Goal: Information Seeking & Learning: Check status

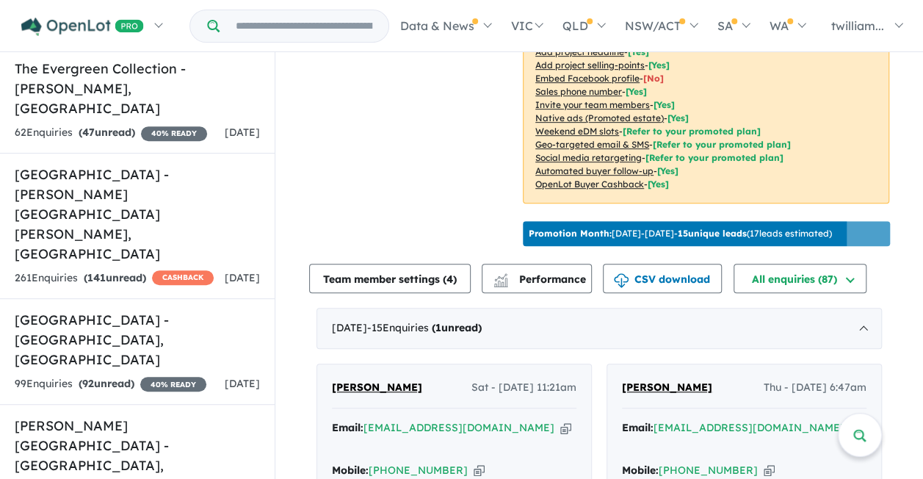
scroll to position [2, 0]
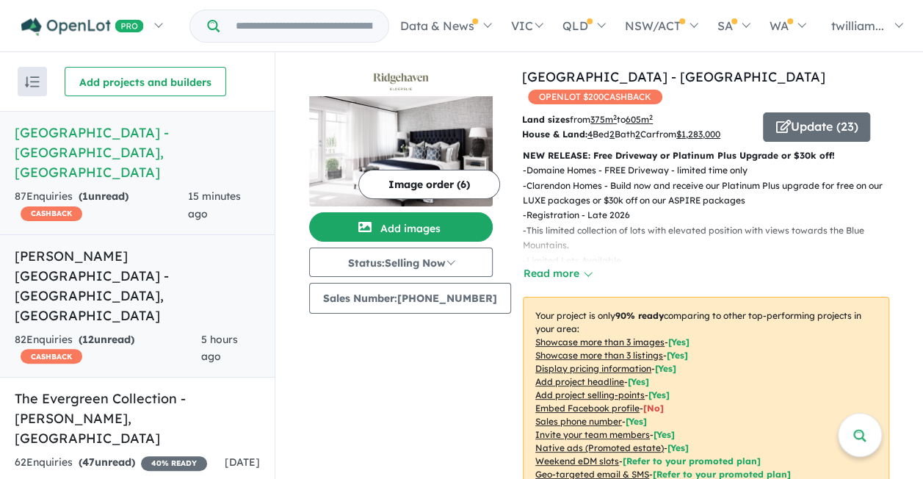
click at [199, 246] on h5 "[PERSON_NAME][GEOGRAPHIC_DATA] - [GEOGRAPHIC_DATA] , [GEOGRAPHIC_DATA]" at bounding box center [137, 285] width 245 height 79
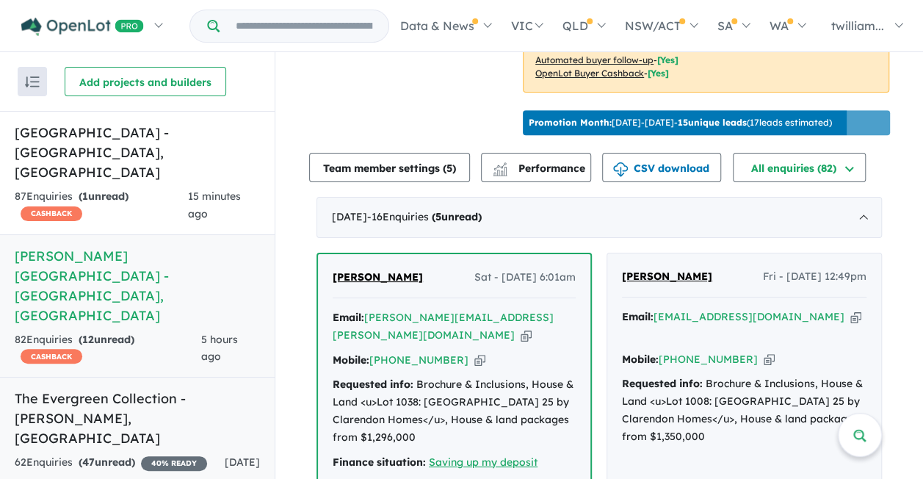
scroll to position [439, 0]
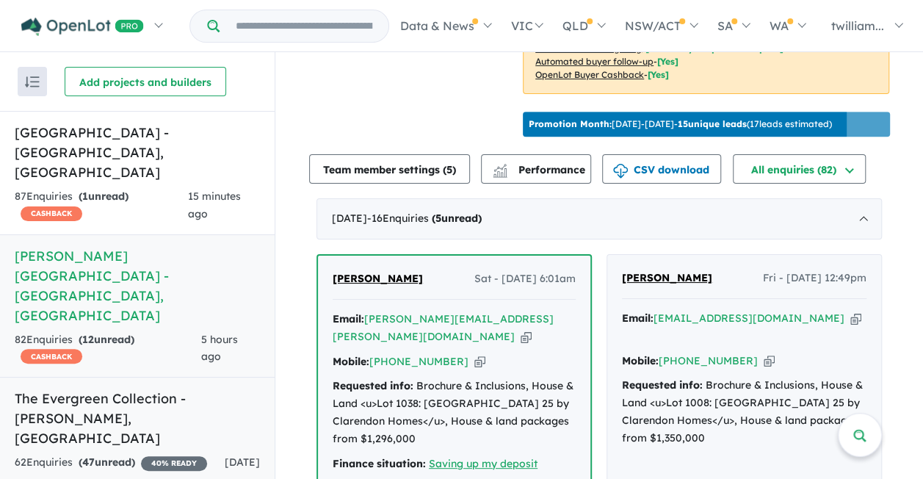
click at [220, 388] on h5 "The Evergreen Collection - [GEOGRAPHIC_DATA] , [GEOGRAPHIC_DATA]" at bounding box center [137, 417] width 245 height 59
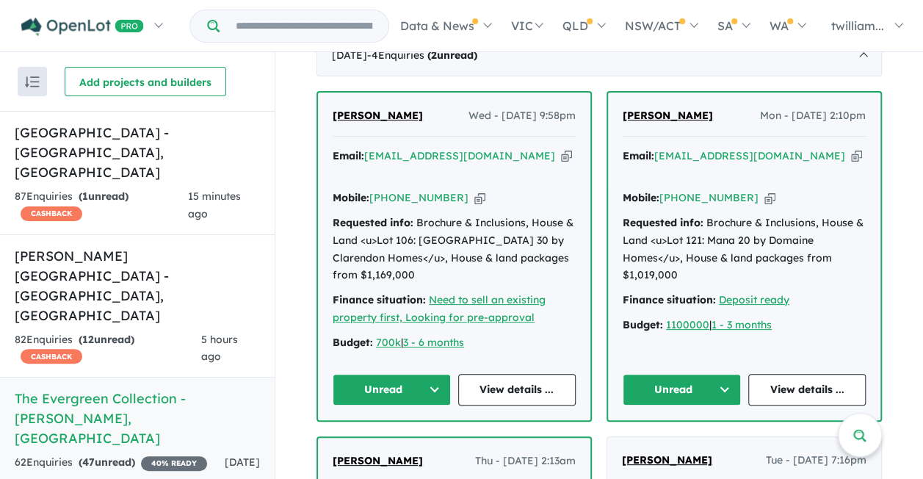
scroll to position [587, 0]
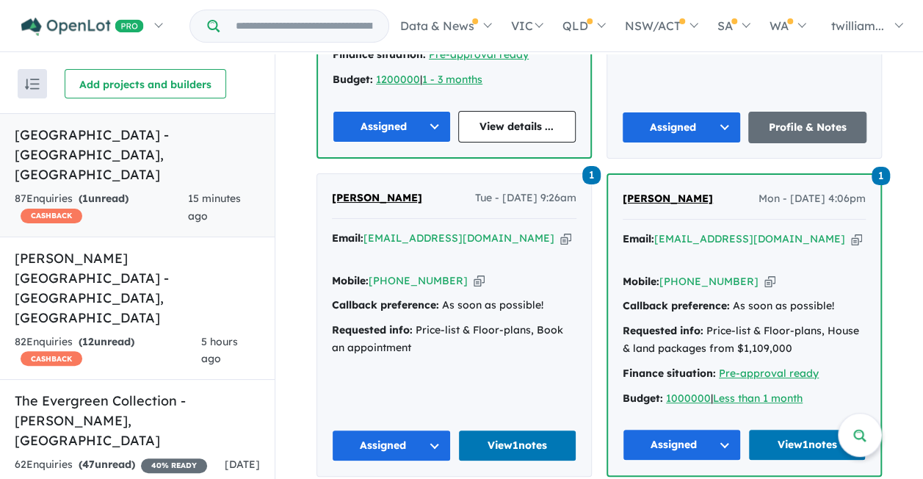
click at [153, 190] on div "87 Enquir ies ( 1 unread) CASHBACK" at bounding box center [101, 207] width 173 height 35
